Goal: Information Seeking & Learning: Learn about a topic

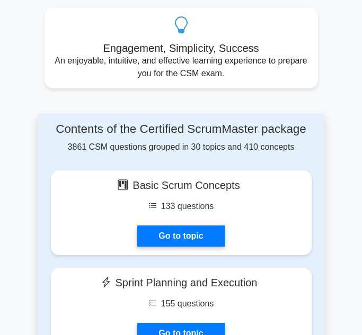
scroll to position [635, 0]
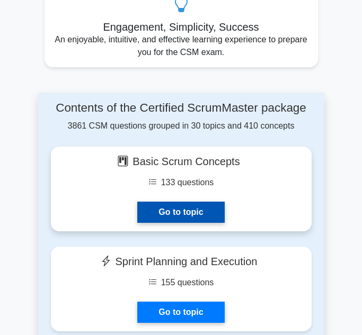
click at [197, 222] on link "Go to topic" at bounding box center [180, 212] width 87 height 21
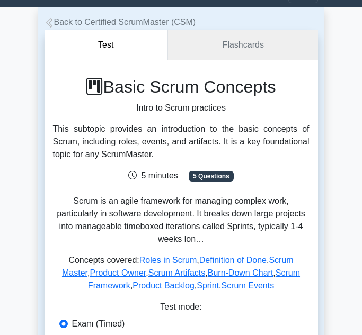
scroll to position [21, 0]
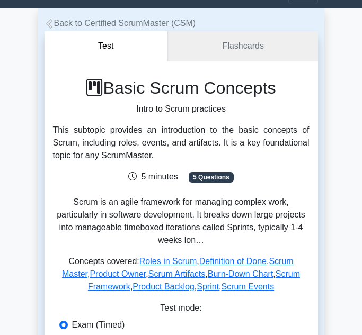
click at [276, 51] on link "Flashcards" at bounding box center [242, 46] width 149 height 30
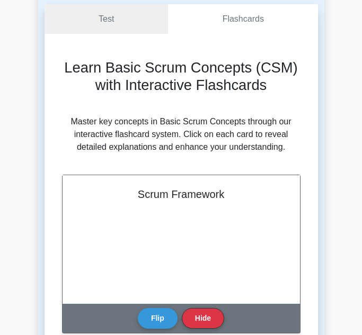
scroll to position [59, 0]
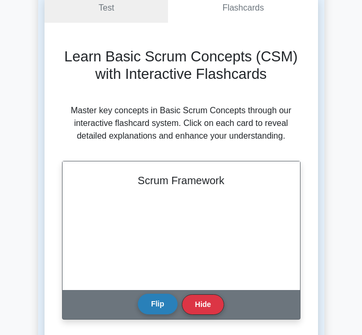
click at [166, 304] on button "Flip" at bounding box center [158, 304] width 40 height 21
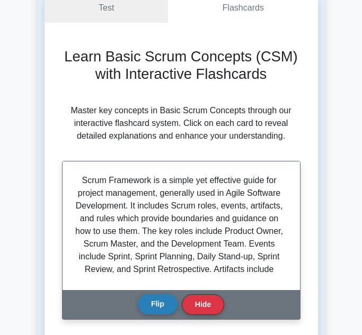
click at [161, 301] on button "Flip" at bounding box center [158, 304] width 40 height 21
